Goal: Task Accomplishment & Management: Use online tool/utility

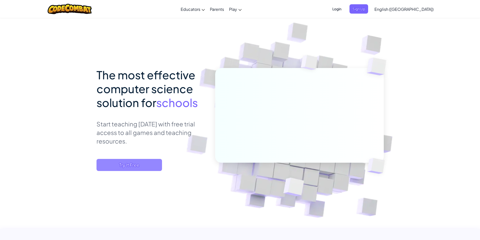
click at [158, 165] on span "Try It Free" at bounding box center [128, 165] width 65 height 12
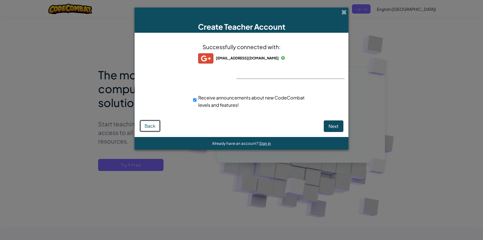
click at [145, 127] on button "Back" at bounding box center [150, 126] width 21 height 12
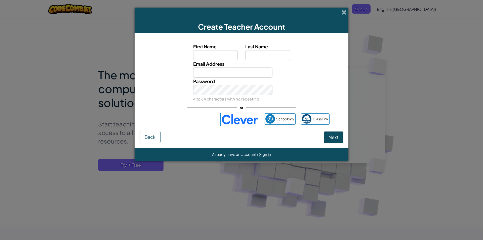
click at [247, 121] on img at bounding box center [240, 119] width 39 height 13
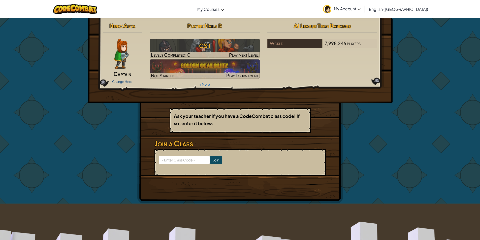
click at [127, 83] on link "Change Hero" at bounding box center [122, 82] width 20 height 4
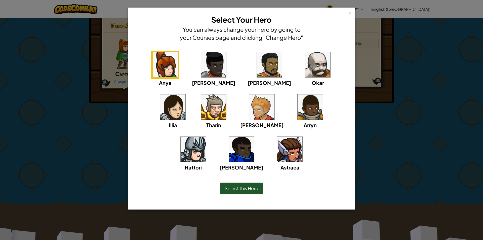
click at [186, 94] on img at bounding box center [172, 106] width 25 height 25
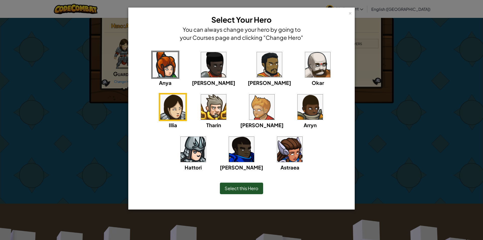
click at [248, 187] on span "Select this Hero" at bounding box center [242, 188] width 34 height 6
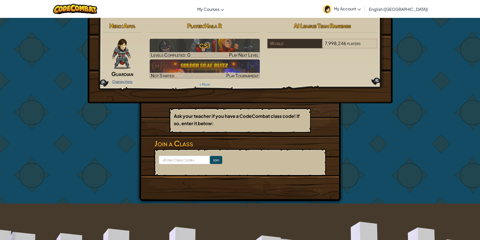
click at [126, 80] on link "Change Hero" at bounding box center [122, 82] width 20 height 4
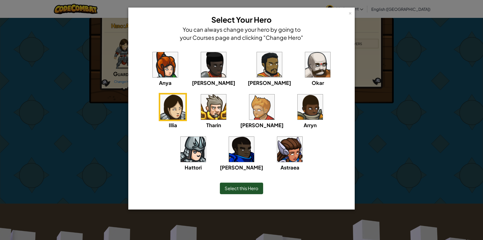
click at [277, 154] on img at bounding box center [289, 149] width 25 height 25
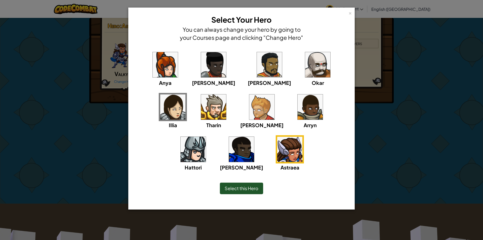
click at [240, 191] on span "Select this Hero" at bounding box center [242, 188] width 34 height 6
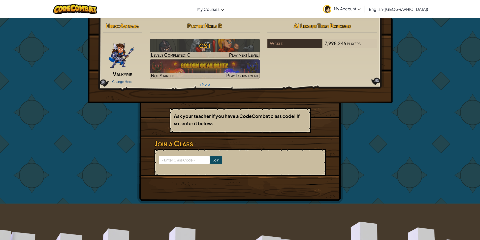
click at [124, 81] on link "Change Hero" at bounding box center [122, 82] width 20 height 4
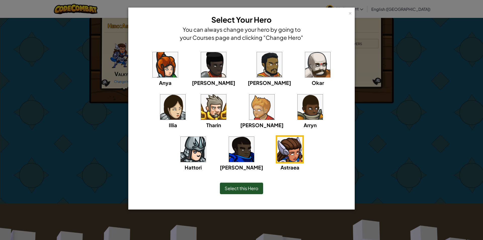
click at [163, 62] on img at bounding box center [165, 64] width 25 height 25
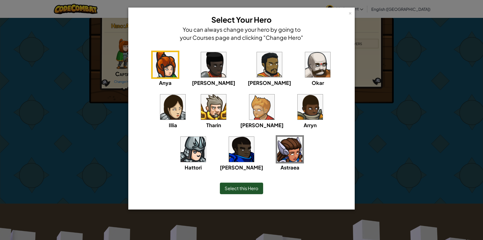
click at [203, 70] on img at bounding box center [213, 64] width 25 height 25
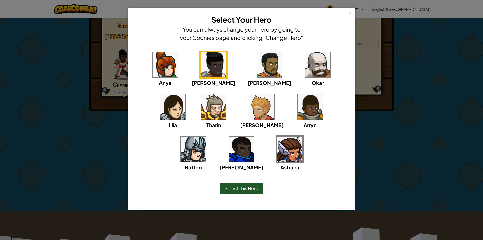
click at [201, 103] on img at bounding box center [213, 106] width 25 height 25
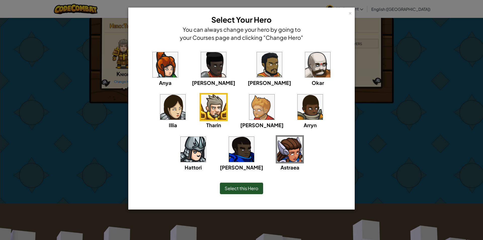
click at [249, 105] on img at bounding box center [261, 106] width 25 height 25
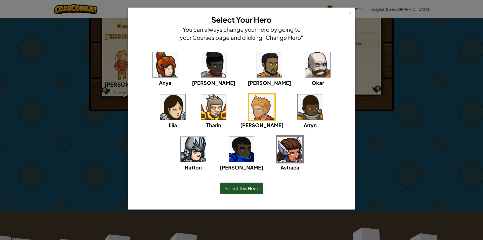
click at [186, 94] on img at bounding box center [172, 106] width 25 height 25
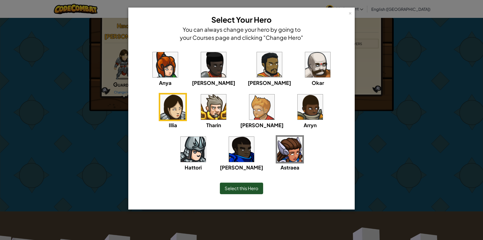
click at [206, 137] on img at bounding box center [193, 149] width 25 height 25
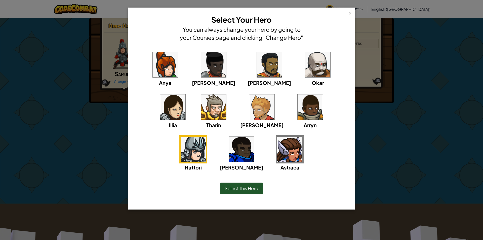
drag, startPoint x: 238, startPoint y: 188, endPoint x: 176, endPoint y: 105, distance: 103.3
click at [238, 187] on span "Select this Hero" at bounding box center [242, 188] width 34 height 6
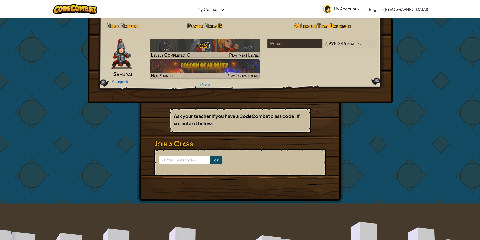
click at [121, 73] on span "Samurai" at bounding box center [122, 73] width 19 height 7
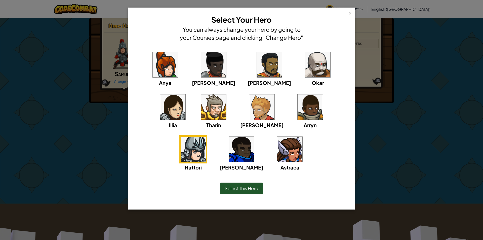
click at [277, 150] on img at bounding box center [289, 149] width 25 height 25
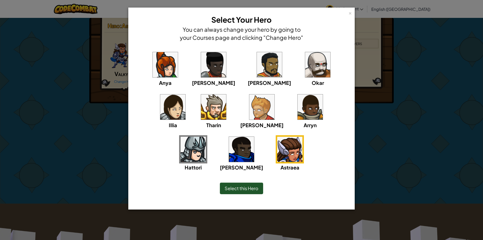
drag, startPoint x: 257, startPoint y: 190, endPoint x: 252, endPoint y: 182, distance: 9.4
click at [257, 189] on span "Select this Hero" at bounding box center [242, 188] width 34 height 6
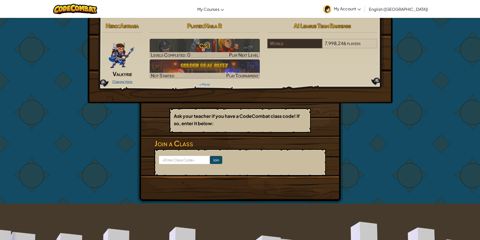
click at [129, 81] on link "Change Hero" at bounding box center [122, 82] width 20 height 4
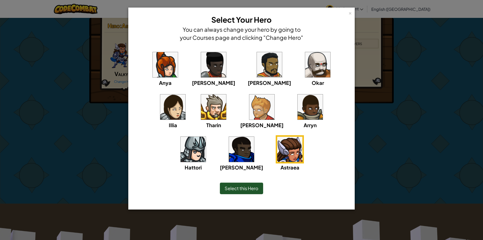
click at [206, 137] on img at bounding box center [193, 149] width 25 height 25
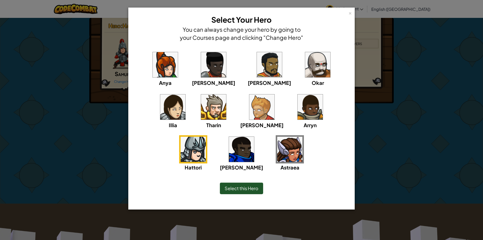
click at [235, 188] on span "Select this Hero" at bounding box center [242, 188] width 34 height 6
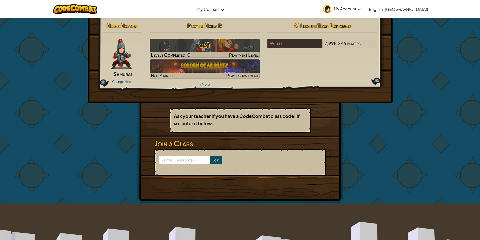
click at [131, 83] on link "Change Hero" at bounding box center [122, 82] width 20 height 4
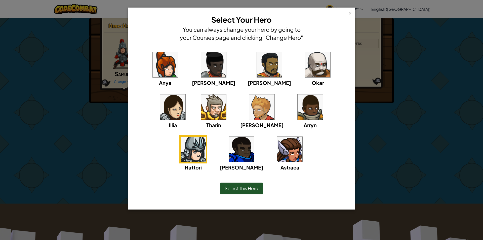
click at [186, 94] on img at bounding box center [172, 106] width 25 height 25
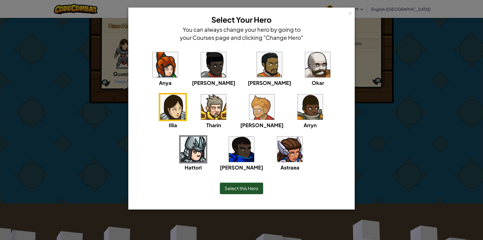
click at [247, 187] on span "Select this Hero" at bounding box center [242, 188] width 34 height 6
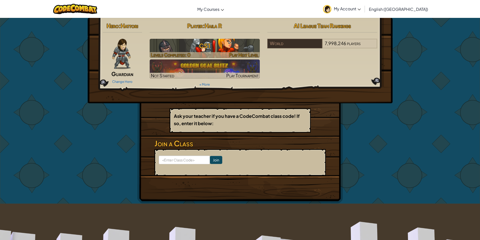
click at [240, 45] on h3 "CS1" at bounding box center [205, 45] width 110 height 11
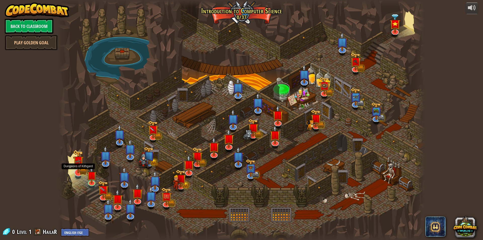
click at [79, 171] on img at bounding box center [78, 162] width 11 height 24
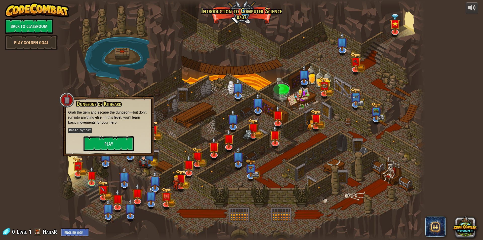
drag, startPoint x: 8, startPoint y: 116, endPoint x: 14, endPoint y: 117, distance: 6.5
click at [11, 116] on div "powered by Back to Classroom Play Golden Goal Kithgard Gates Escape the Kithgar…" at bounding box center [241, 120] width 483 height 240
click at [98, 146] on button "Play" at bounding box center [109, 143] width 50 height 15
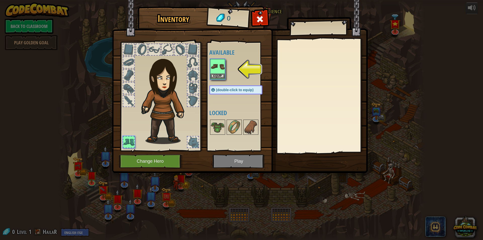
drag, startPoint x: 219, startPoint y: 66, endPoint x: 222, endPoint y: 72, distance: 6.4
click at [220, 67] on img at bounding box center [218, 66] width 14 height 14
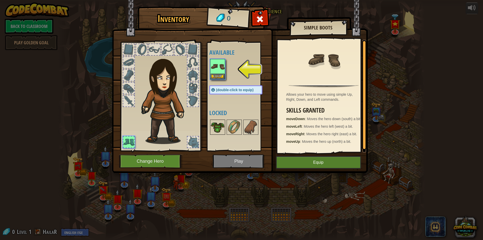
click at [224, 131] on img at bounding box center [218, 127] width 14 height 14
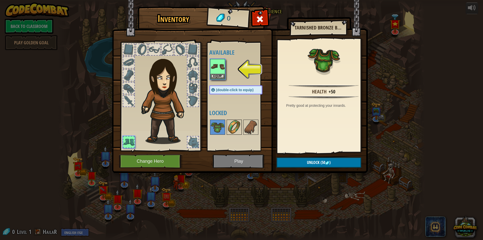
drag, startPoint x: 234, startPoint y: 127, endPoint x: 249, endPoint y: 128, distance: 14.9
click at [234, 127] on img at bounding box center [234, 127] width 14 height 14
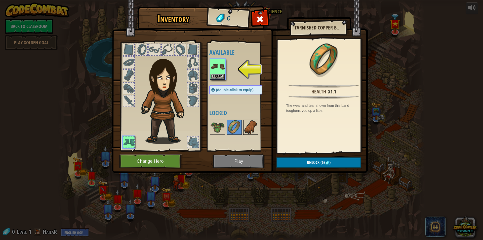
click at [249, 128] on img at bounding box center [251, 127] width 14 height 14
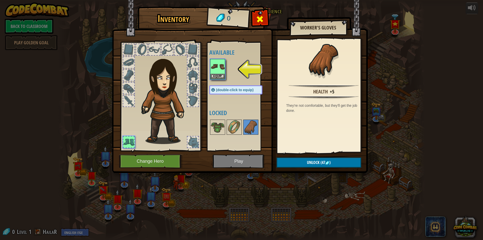
click at [259, 21] on span at bounding box center [260, 19] width 8 height 8
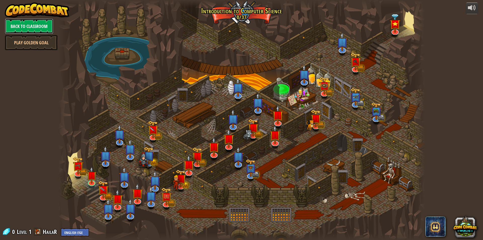
click at [17, 27] on link "Back to Classroom" at bounding box center [29, 26] width 49 height 15
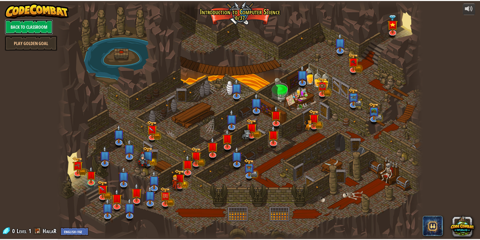
click span "Guardian"
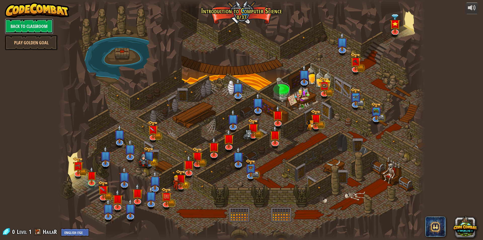
click img
click span "Select this Hero"
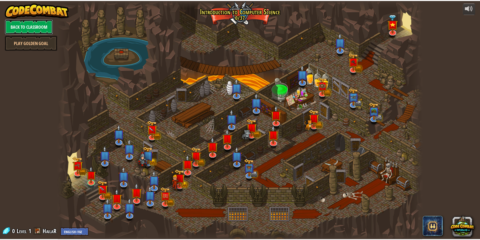
click h3 "CS1"
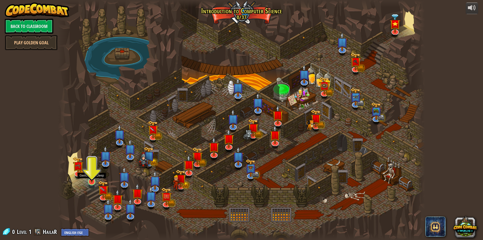
click at [91, 180] on img at bounding box center [92, 171] width 10 height 23
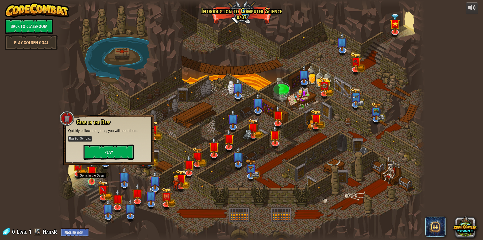
click at [88, 171] on img at bounding box center [92, 171] width 10 height 23
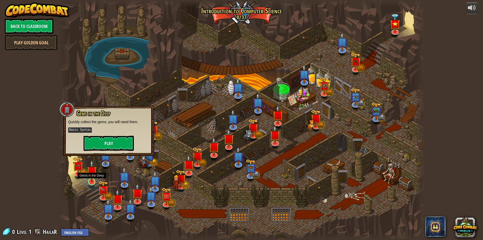
click at [89, 180] on img at bounding box center [92, 171] width 10 height 23
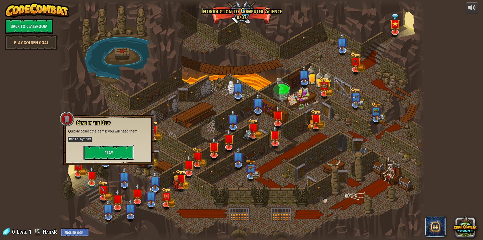
drag, startPoint x: 102, startPoint y: 154, endPoint x: 100, endPoint y: 151, distance: 3.5
click at [100, 151] on button "Play" at bounding box center [109, 152] width 50 height 15
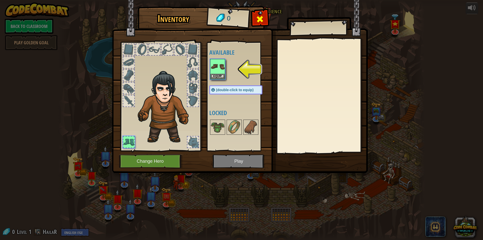
click at [256, 23] on div at bounding box center [260, 21] width 16 height 16
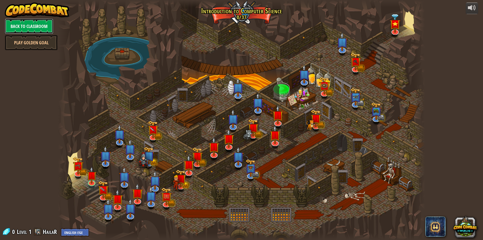
click at [43, 27] on link "Back to Classroom" at bounding box center [29, 26] width 49 height 15
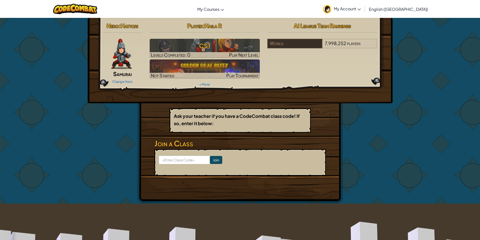
click at [124, 63] on img at bounding box center [121, 54] width 21 height 30
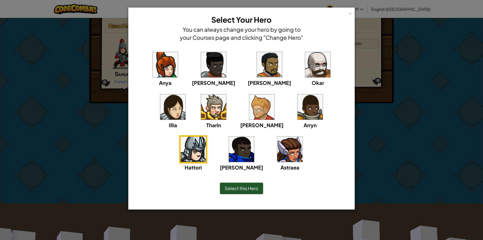
click at [186, 94] on img at bounding box center [172, 106] width 25 height 25
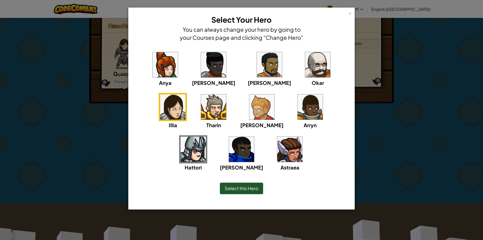
drag, startPoint x: 236, startPoint y: 192, endPoint x: 236, endPoint y: 188, distance: 3.8
click at [236, 189] on div "Select this Hero" at bounding box center [241, 189] width 43 height 12
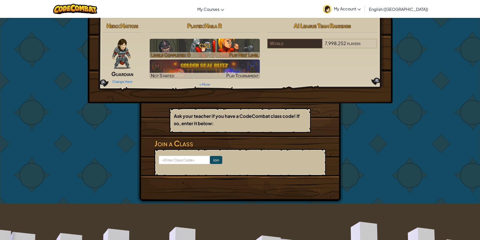
click at [201, 53] on div at bounding box center [205, 55] width 110 height 6
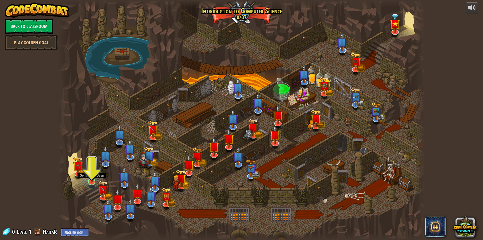
click at [94, 180] on img at bounding box center [92, 171] width 10 height 23
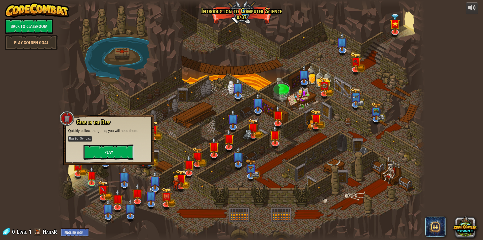
click at [101, 150] on button "Play" at bounding box center [109, 152] width 50 height 15
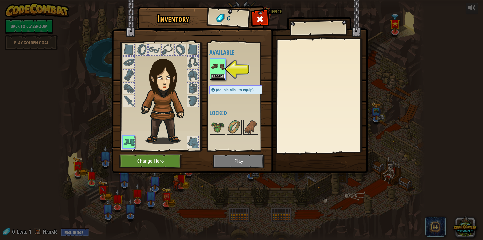
click at [218, 78] on button "Equip" at bounding box center [218, 76] width 14 height 5
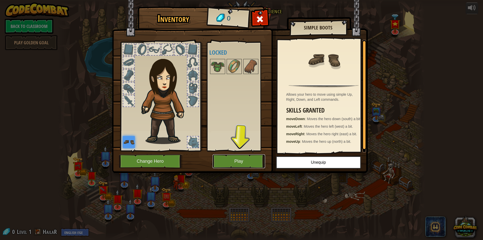
click at [257, 165] on button "Play" at bounding box center [239, 161] width 53 height 14
